Goal: Complete application form

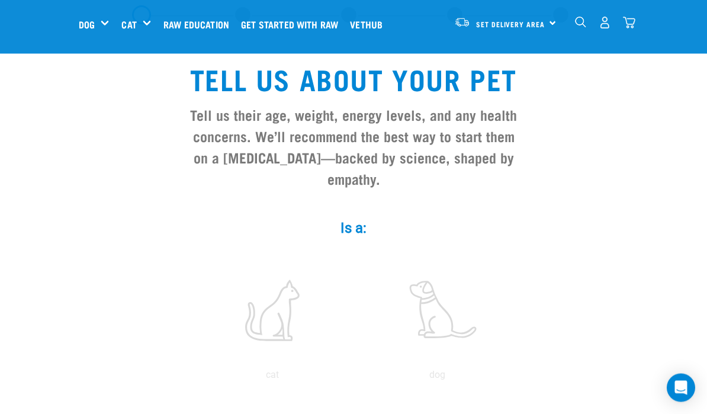
scroll to position [57, 0]
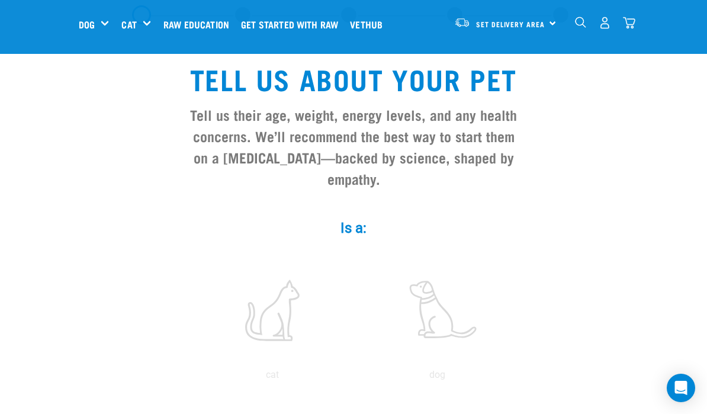
click at [271, 338] on label at bounding box center [273, 310] width 160 height 101
click at [190, 378] on input "radio" at bounding box center [190, 378] width 0 height 0
radio input "true"
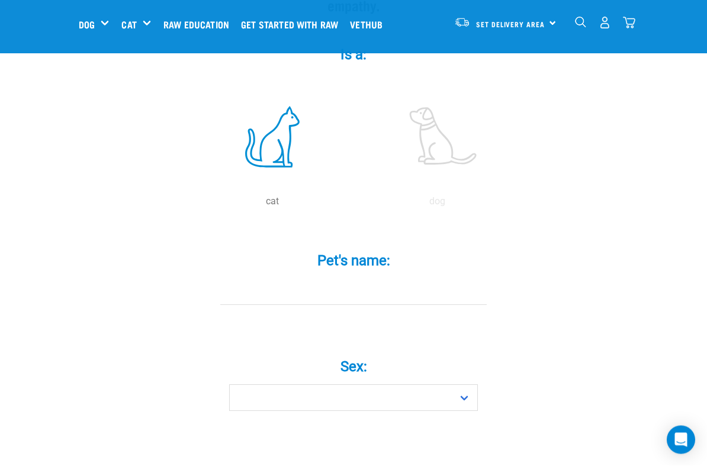
scroll to position [238, 0]
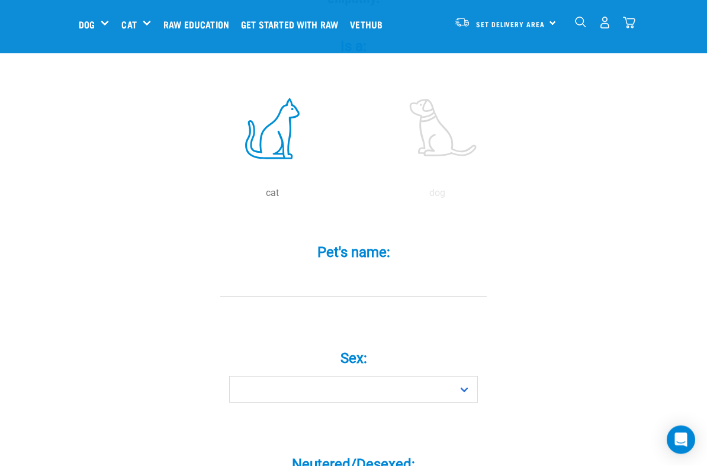
click at [273, 293] on input "Pet's name: *" at bounding box center [353, 284] width 267 height 27
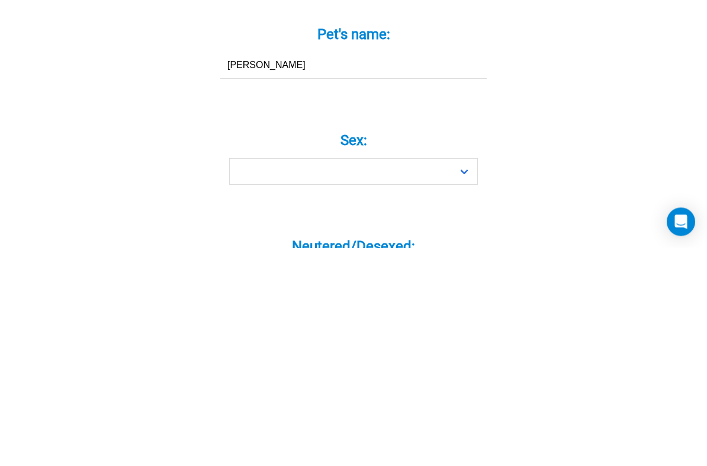
type input "[PERSON_NAME]"
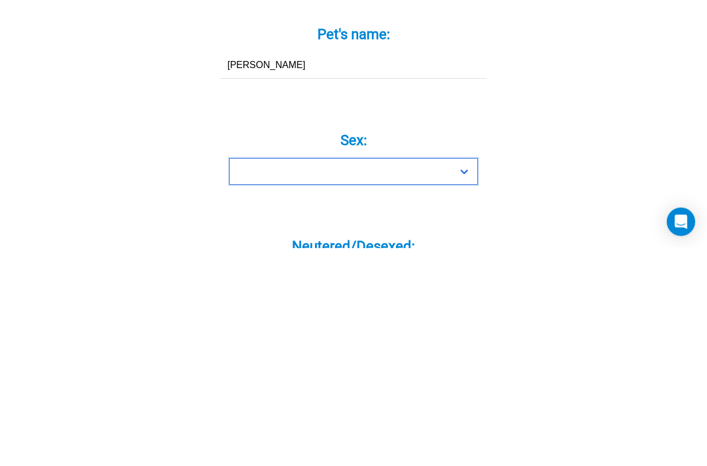
click at [463, 377] on select "Boy Girl" at bounding box center [353, 390] width 249 height 27
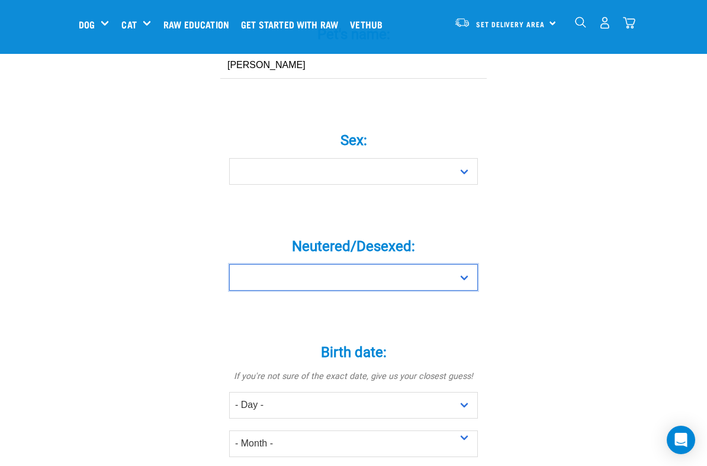
click at [463, 284] on select "Yes No" at bounding box center [353, 277] width 249 height 27
select select "no"
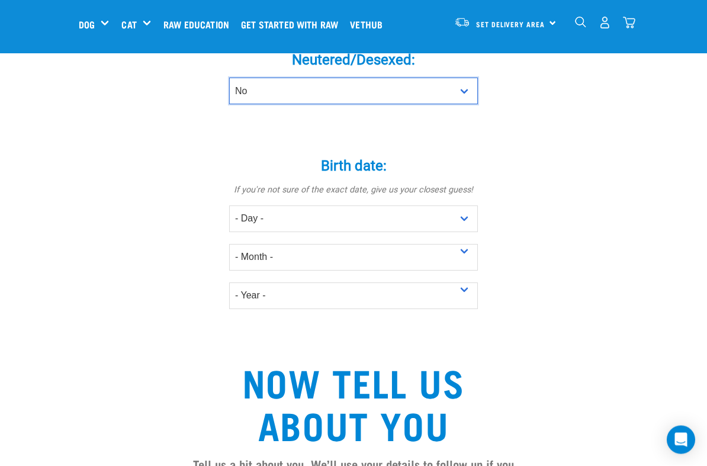
scroll to position [643, 0]
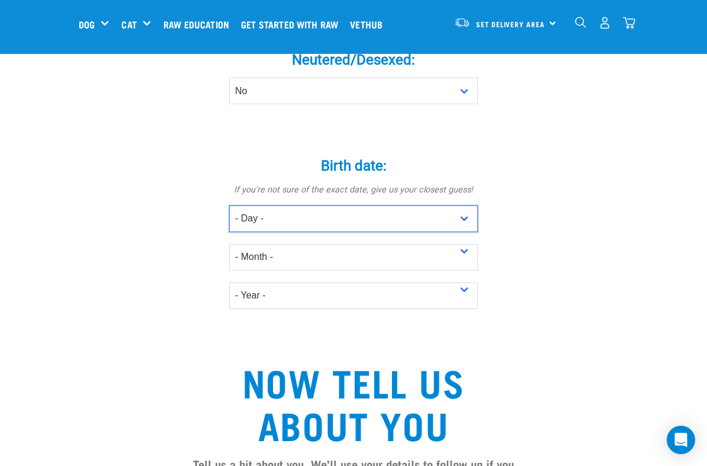
click at [465, 219] on select "- Day - 1 2 3 4 5 6 7 8 9 10 11 12 13 14 15 16 17 18 19 20 21 22 23 24 25 26 27" at bounding box center [353, 219] width 249 height 27
select select "14"
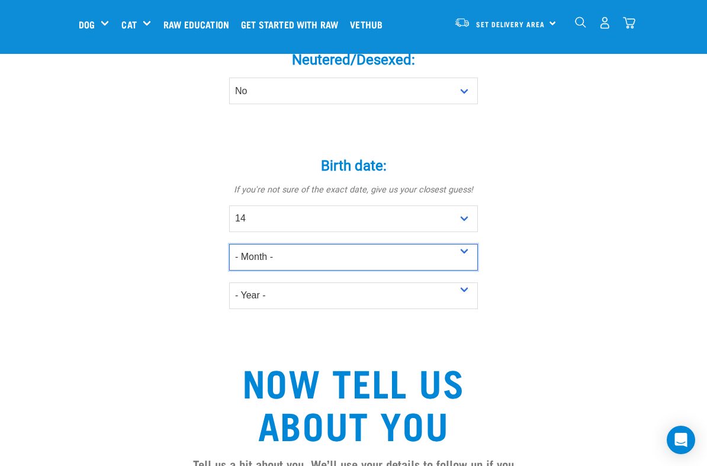
click at [469, 259] on select "- Month - January February March April May June July August September October N…" at bounding box center [353, 257] width 249 height 27
select select "August"
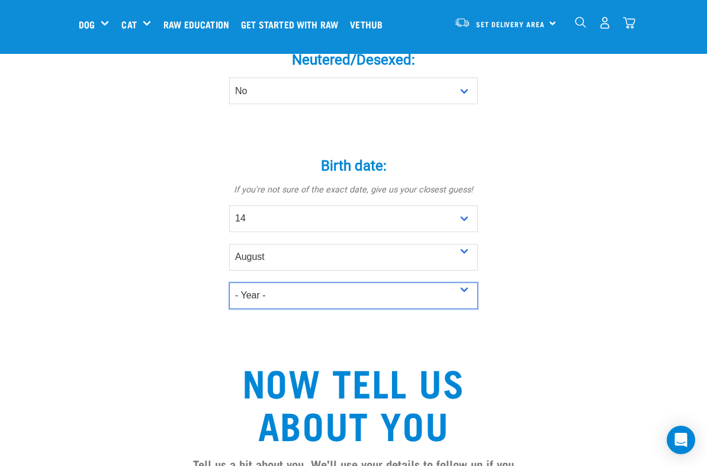
click at [467, 301] on select "- Year - 2025 2024 2023 2022 2021 2020 2019 2018 2017 2016 2015 2014 2013 2012" at bounding box center [353, 296] width 249 height 27
click at [464, 300] on select "- Year - 2025 2024 2023 2022 2021 2020 2019 2018 2017 2016 2015 2014 2013 2012" at bounding box center [353, 296] width 249 height 27
click at [463, 303] on select "- Year - 2025 2024 2023 2022 2021 2020 2019 2018 2017 2016 2015 2014 2013 2012" at bounding box center [353, 296] width 249 height 27
click at [324, 309] on select "- Year - 2025 2024 2023 2022 2021 2020 2019 2018 2017 2016 2015 2014 2013 2012" at bounding box center [353, 296] width 249 height 27
click at [259, 308] on select "- Year - 2025 2024 2023 2022 2021 2020 2019 2018 2017 2016 2015 2014 2013 2012" at bounding box center [353, 296] width 249 height 27
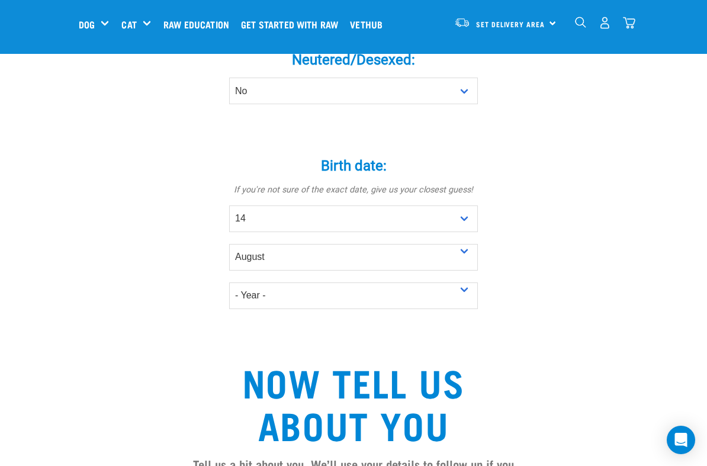
click at [510, 361] on form "Is a: * cat dog Pet's name: * [PERSON_NAME] Sex: * Boy Girl * *" at bounding box center [353, 234] width 337 height 1235
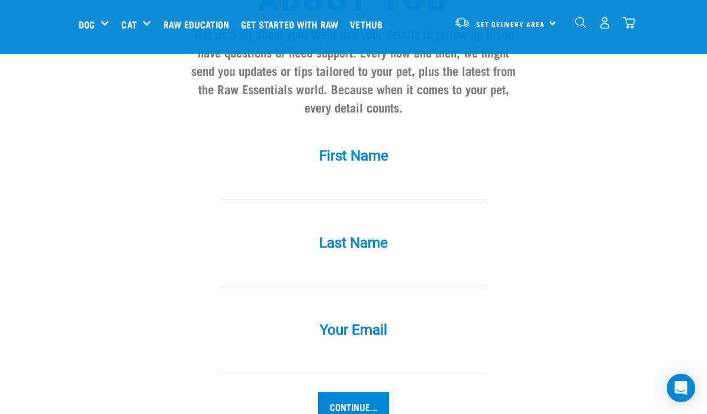
scroll to position [1065, 0]
